Goal: Information Seeking & Learning: Learn about a topic

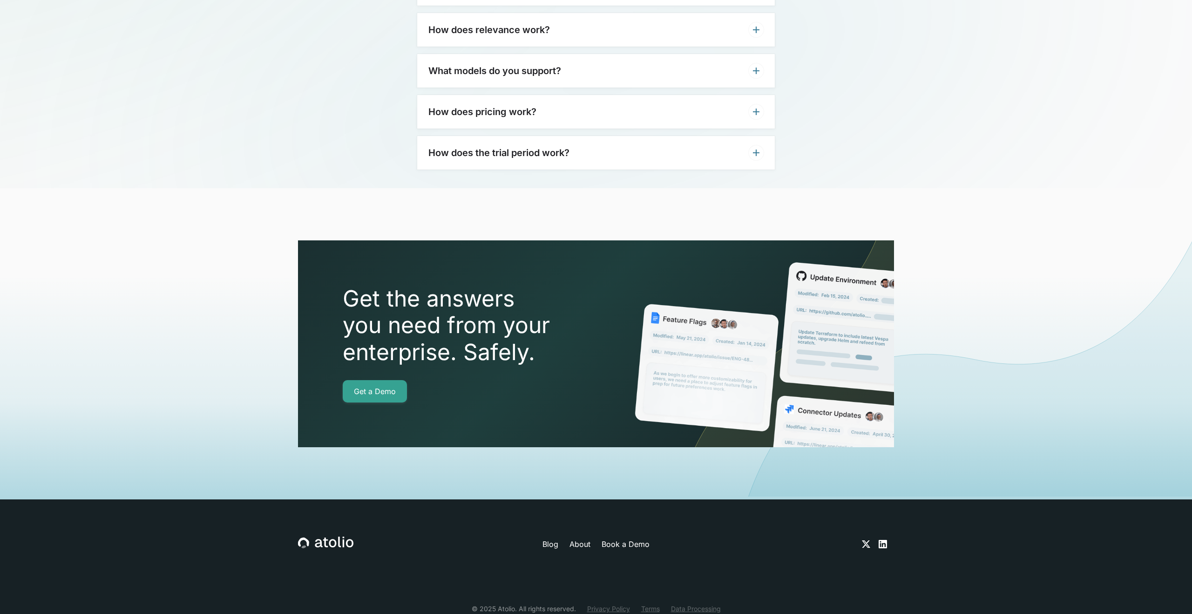
scroll to position [3091, 0]
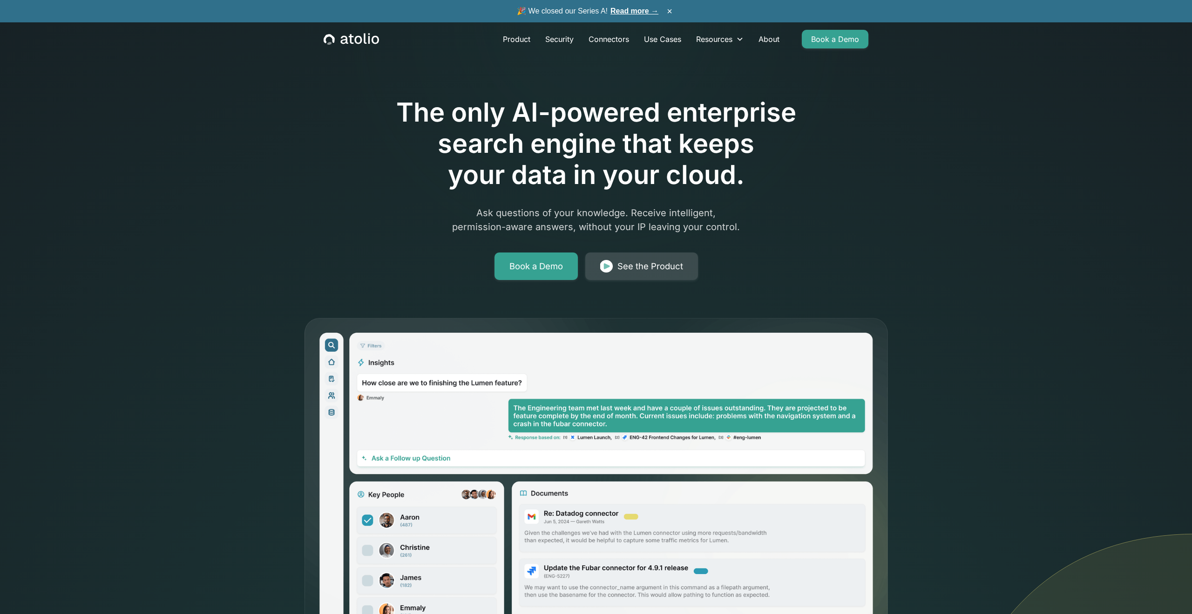
click at [638, 260] on div "See the Product" at bounding box center [651, 266] width 66 height 13
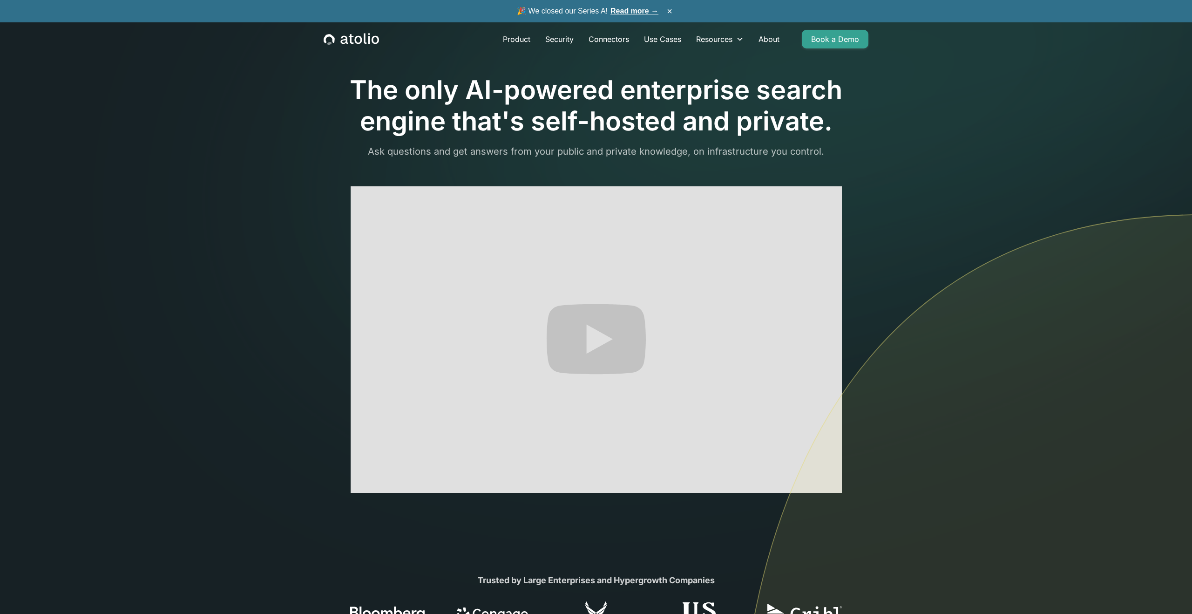
click at [828, 483] on img at bounding box center [965, 446] width 455 height 465
click at [821, 461] on img at bounding box center [965, 446] width 455 height 465
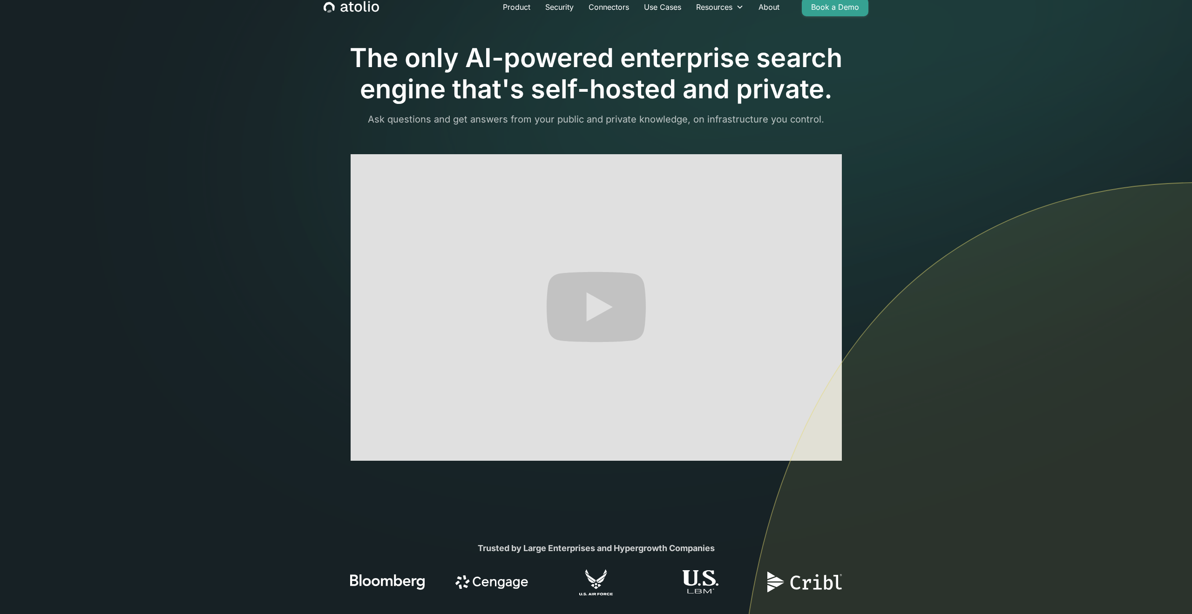
scroll to position [35, 0]
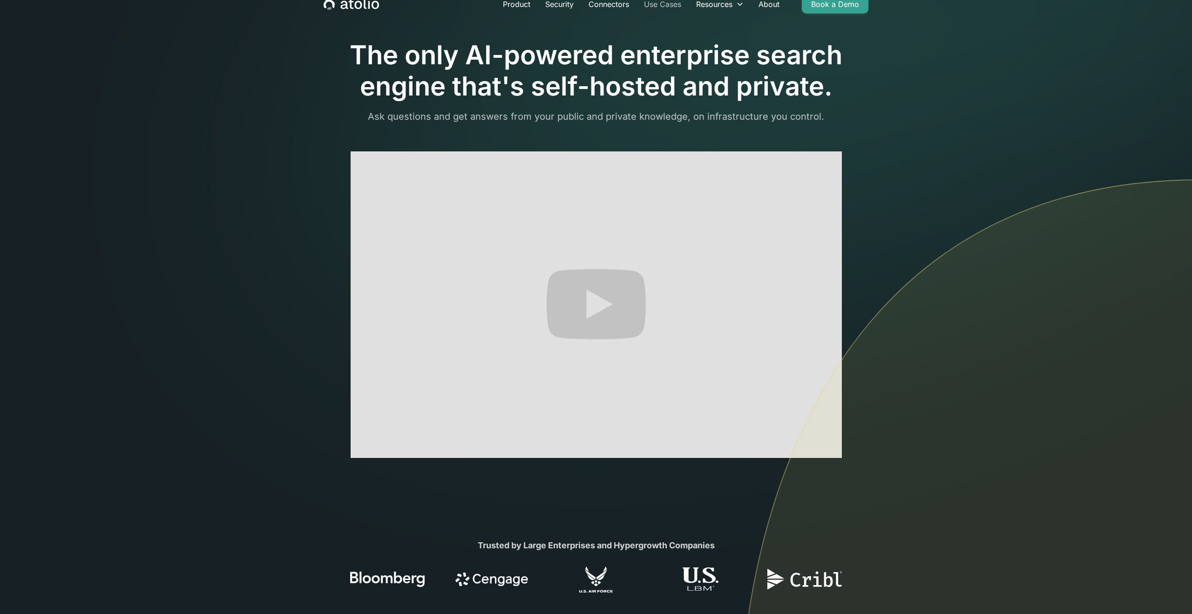
click at [663, 2] on link "Use Cases" at bounding box center [663, 4] width 52 height 19
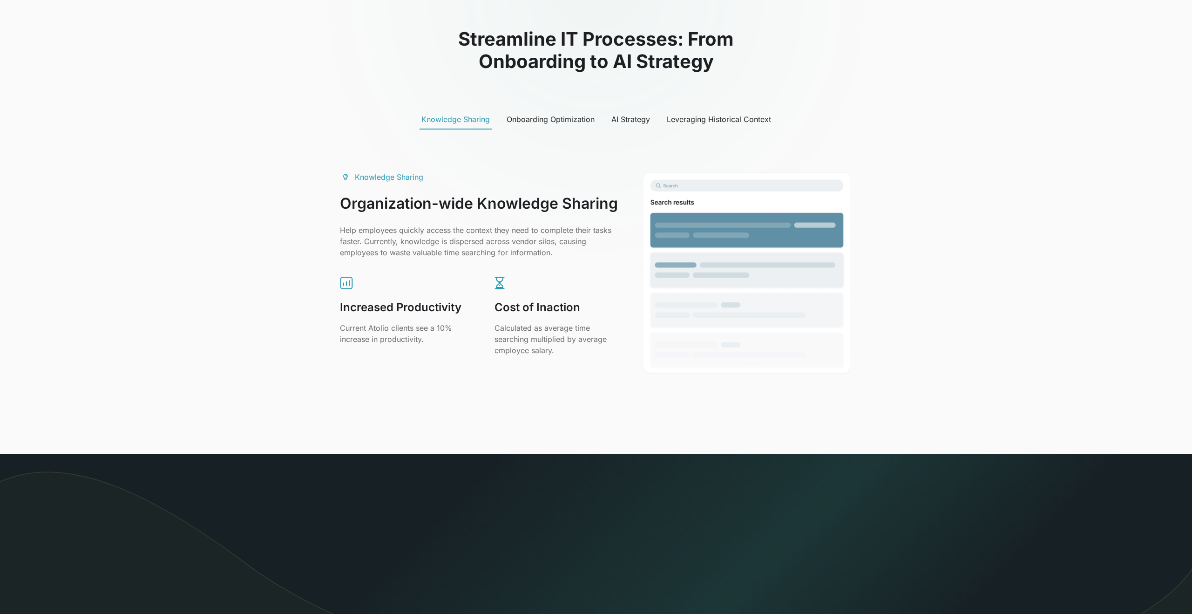
scroll to position [463, 0]
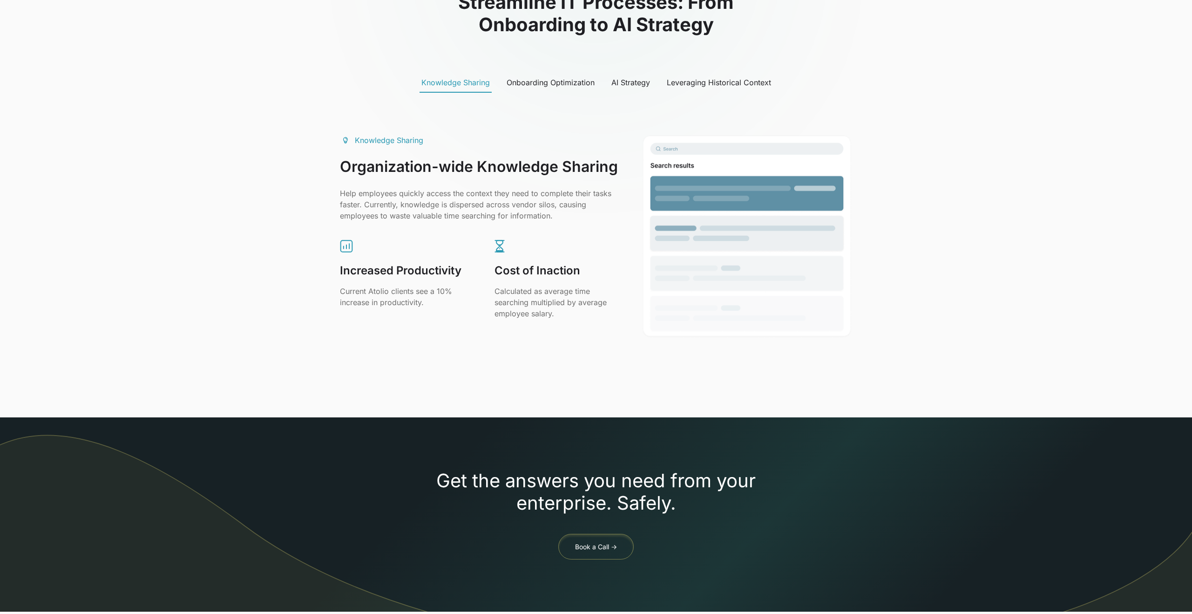
click at [551, 85] on div "Onboarding Optimization" at bounding box center [551, 82] width 88 height 11
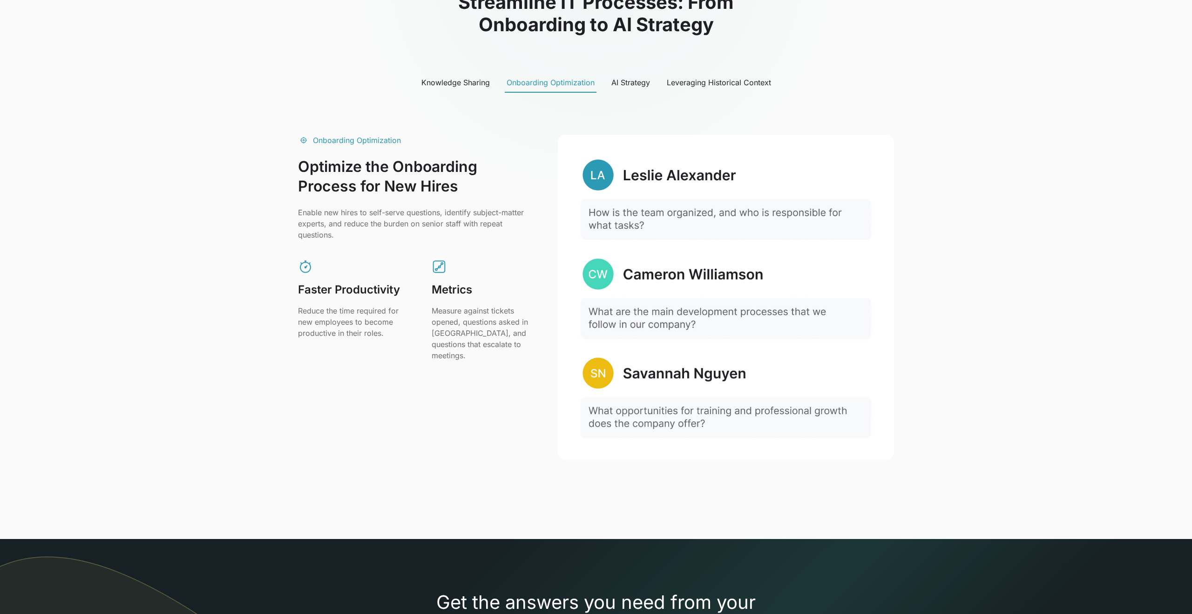
click at [653, 84] on div "Knowledge Sharing Onboarding Optimization AI Strategy Leveraging Historical Con…" at bounding box center [596, 83] width 596 height 20
click at [634, 84] on div "AI Strategy" at bounding box center [631, 82] width 39 height 11
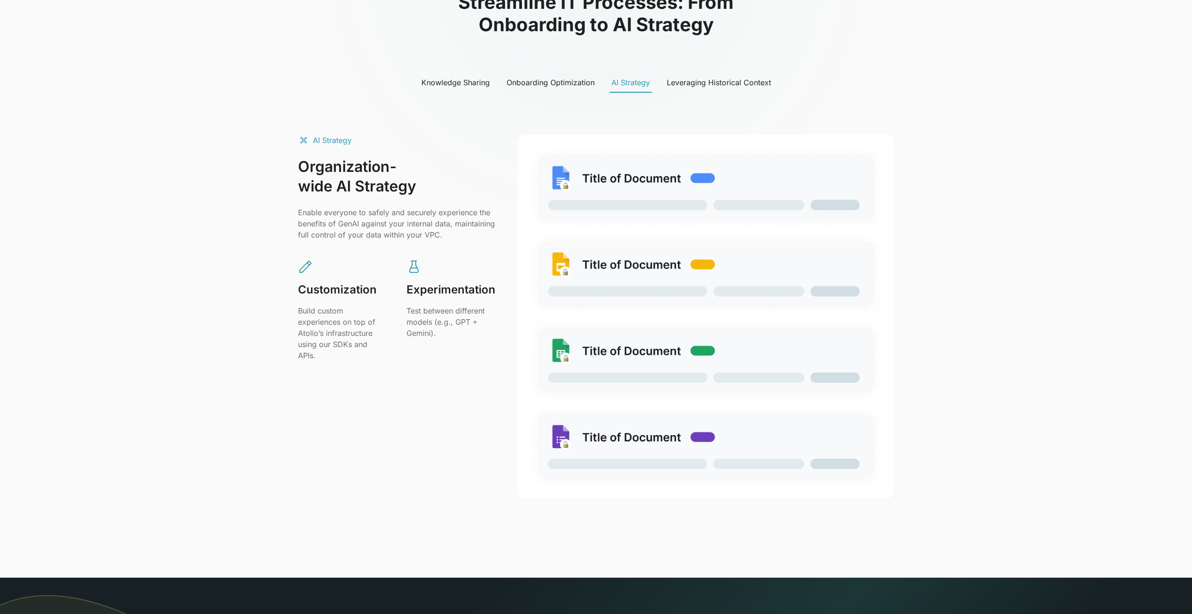
click at [708, 84] on div "Leveraging Historical Context" at bounding box center [719, 82] width 104 height 11
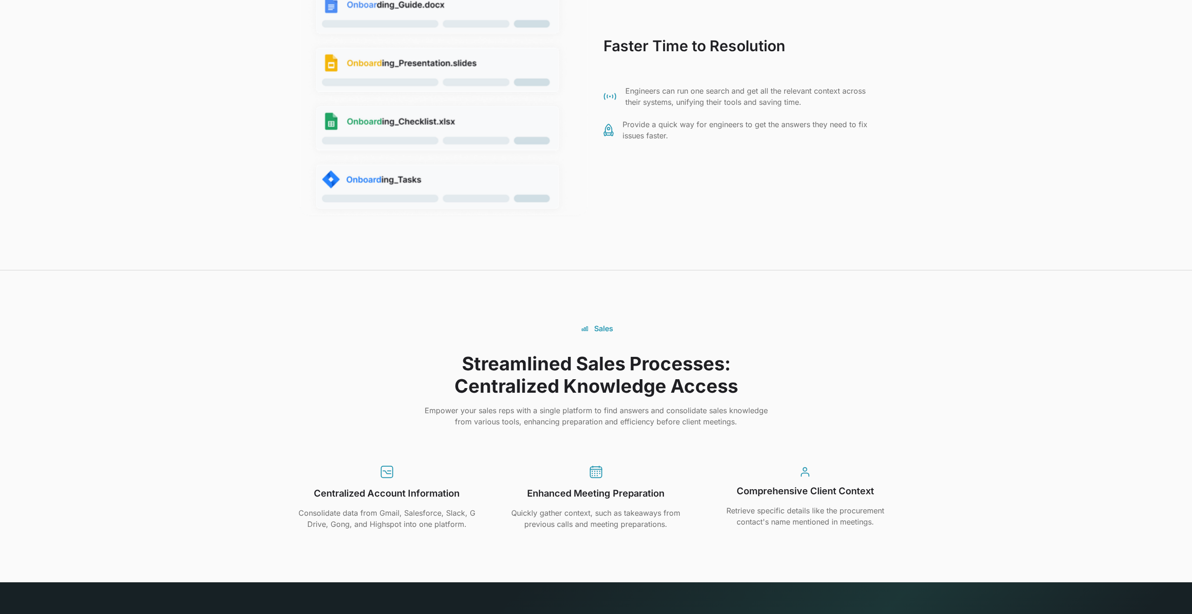
scroll to position [1897, 0]
